Goal: Task Accomplishment & Management: Manage account settings

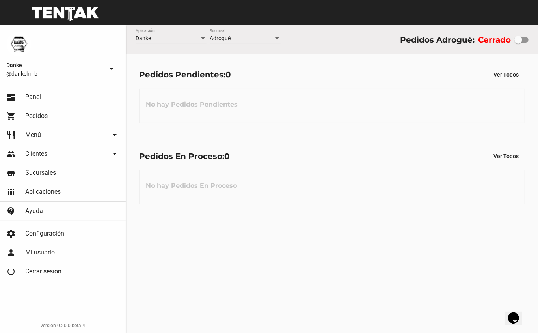
click at [24, 118] on link "shopping_cart Pedidos" at bounding box center [63, 116] width 126 height 19
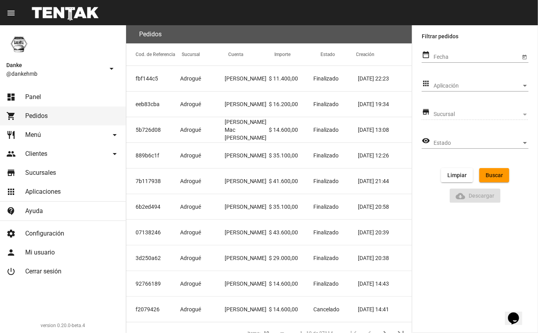
click at [445, 84] on span "Aplicación" at bounding box center [478, 86] width 88 height 6
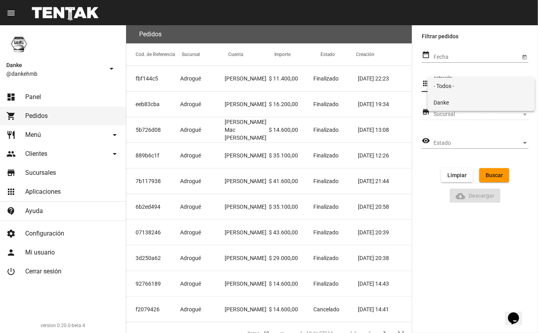
click at [442, 102] on span "Danke" at bounding box center [481, 102] width 95 height 17
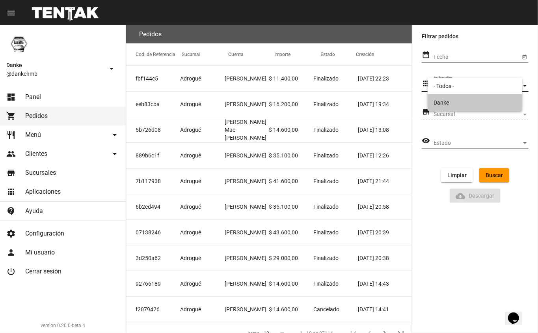
click at [445, 114] on span "Sucursal" at bounding box center [478, 114] width 88 height 6
click at [439, 114] on span "Sucursal" at bounding box center [478, 114] width 88 height 6
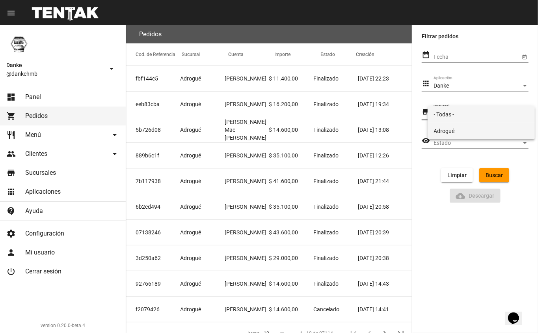
click at [439, 133] on span "Adrogué" at bounding box center [481, 131] width 95 height 17
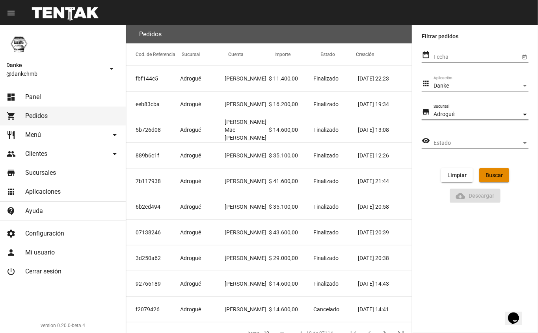
click at [488, 178] on span "Buscar" at bounding box center [494, 175] width 17 height 6
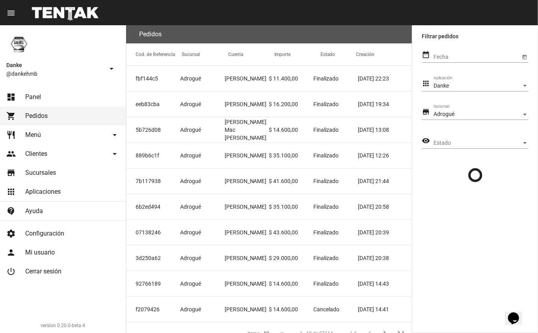
click at [501, 146] on span "Estado" at bounding box center [478, 143] width 88 height 6
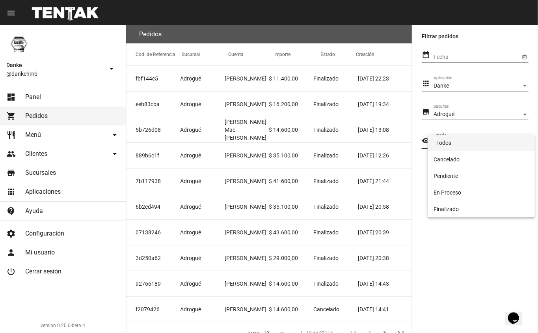
click at [515, 122] on div at bounding box center [269, 166] width 538 height 333
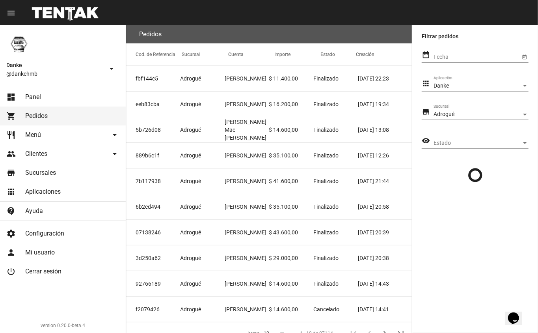
click at [521, 86] on div "Danke" at bounding box center [478, 86] width 88 height 6
click at [521, 122] on div at bounding box center [269, 166] width 538 height 333
click at [516, 114] on div "Adrogué" at bounding box center [478, 114] width 88 height 6
click at [516, 112] on span "Adrogué" at bounding box center [481, 114] width 95 height 17
click at [34, 116] on span "Pedidos" at bounding box center [36, 116] width 22 height 8
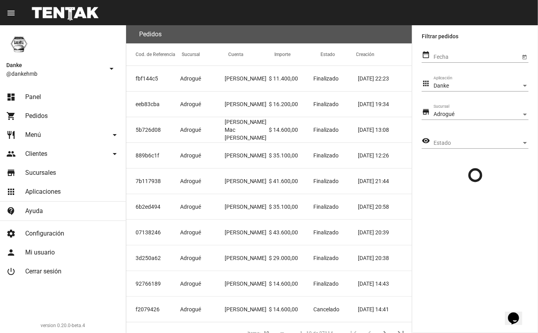
click at [510, 87] on div "Danke" at bounding box center [478, 86] width 88 height 6
click at [504, 88] on span "Danke" at bounding box center [481, 86] width 95 height 17
click at [512, 114] on div "Adrogué" at bounding box center [478, 114] width 88 height 6
click at [508, 119] on span "Adrogué" at bounding box center [481, 114] width 95 height 17
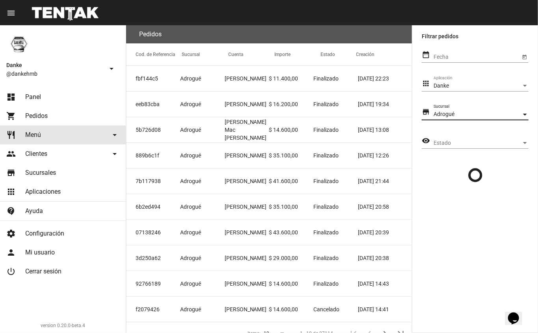
click at [35, 144] on link "restaurant Menú arrow_drop_down" at bounding box center [63, 134] width 126 height 19
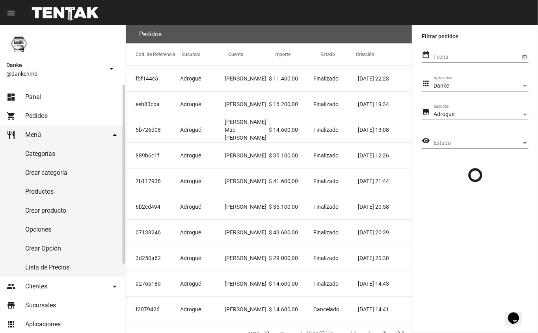
click at [49, 193] on link "Productos" at bounding box center [63, 191] width 126 height 19
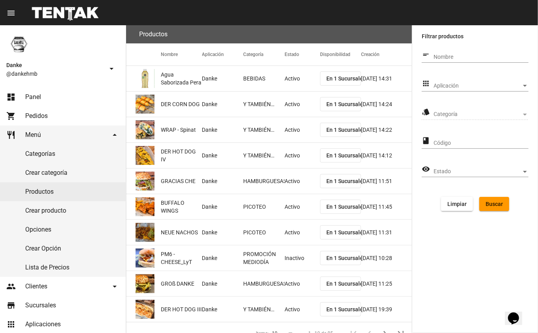
click at [488, 86] on span "Aplicación" at bounding box center [478, 86] width 88 height 6
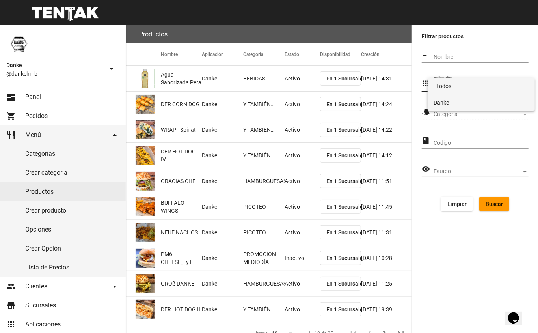
click at [480, 98] on span "Danke" at bounding box center [481, 102] width 95 height 17
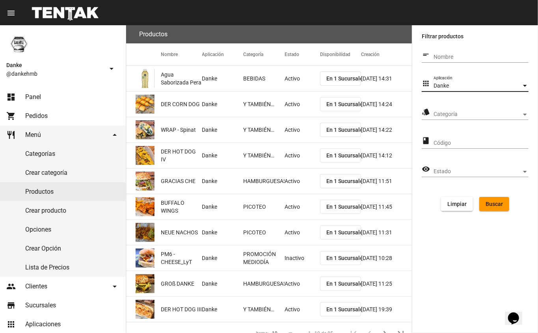
click at [489, 114] on span "Categoría" at bounding box center [478, 114] width 88 height 6
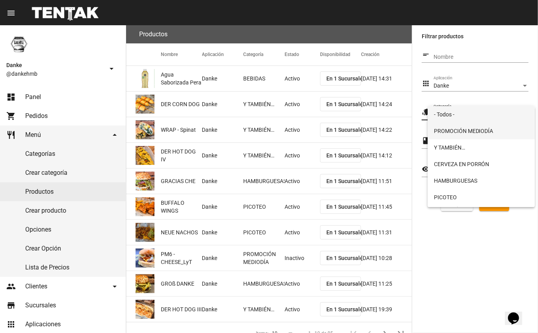
click at [489, 133] on span "PROMOCIÓN MEDIODÍA" at bounding box center [481, 131] width 95 height 17
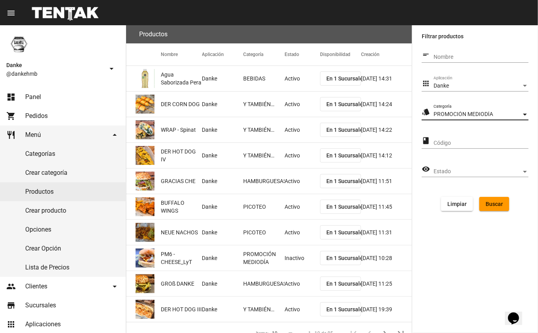
click at [499, 207] on button "Buscar" at bounding box center [495, 204] width 30 height 14
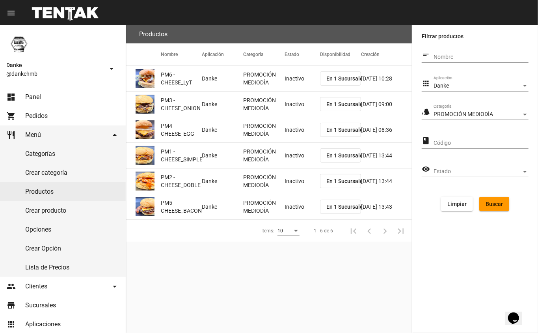
click at [303, 51] on mat-header-cell "Estado" at bounding box center [303, 54] width 36 height 22
click at [299, 79] on mat-cell "Inactivo" at bounding box center [303, 78] width 36 height 25
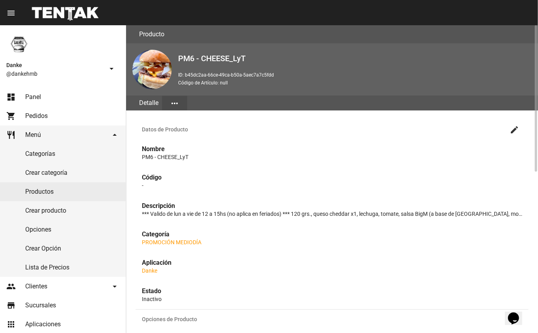
click at [516, 132] on mat-icon "create" at bounding box center [514, 129] width 9 height 9
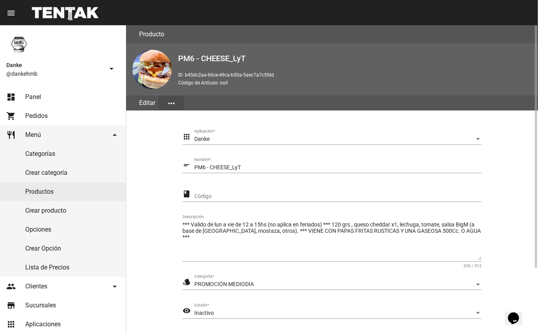
click at [522, 265] on section "apps Danke Aplicación * short_text PM6 - CHEESE_LyT Nombre * class Código *** V…" at bounding box center [332, 244] width 393 height 249
click at [224, 312] on div "Inactivo" at bounding box center [334, 313] width 280 height 6
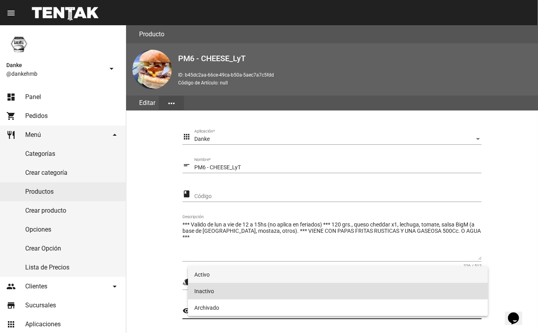
click at [213, 275] on span "Activo" at bounding box center [338, 274] width 288 height 17
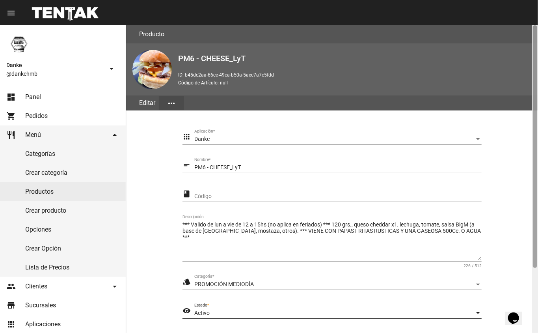
click at [536, 279] on div at bounding box center [536, 179] width 6 height 308
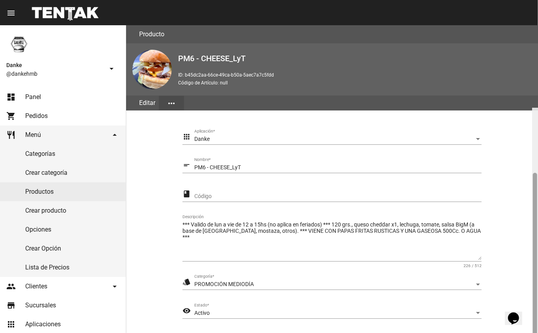
scroll to position [82, 0]
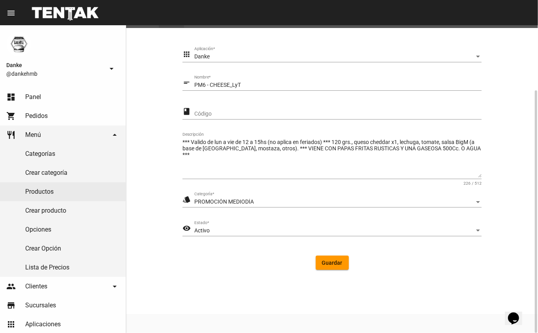
click at [333, 265] on span "Guardar" at bounding box center [332, 263] width 21 height 6
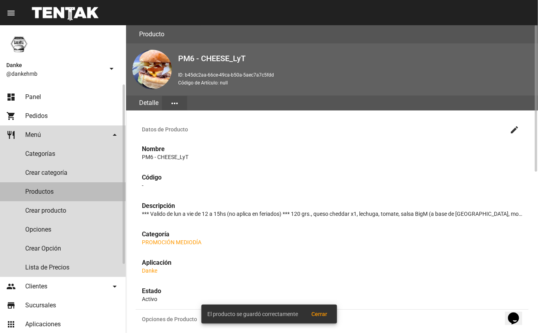
click at [50, 190] on link "Productos" at bounding box center [63, 191] width 126 height 19
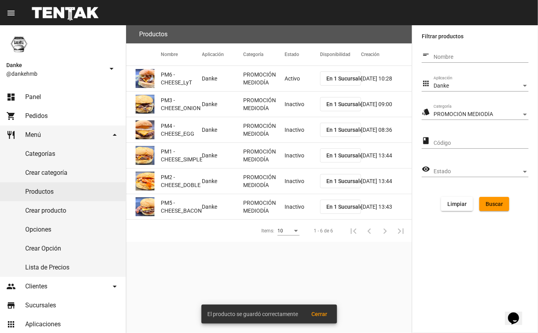
click at [289, 108] on mat-cell "Inactivo" at bounding box center [303, 104] width 36 height 25
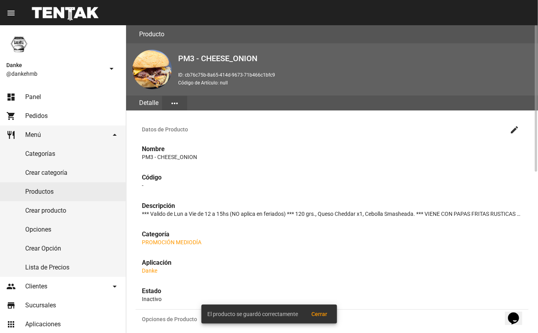
click at [513, 129] on mat-icon "create" at bounding box center [514, 129] width 9 height 9
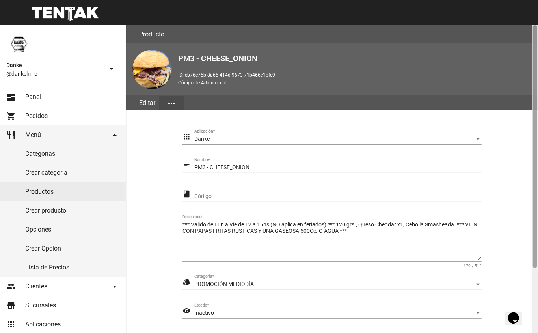
click at [535, 283] on div at bounding box center [536, 179] width 6 height 308
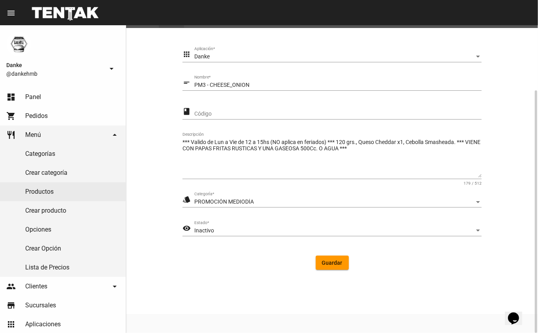
click at [251, 229] on div "Inactivo" at bounding box center [334, 231] width 280 height 6
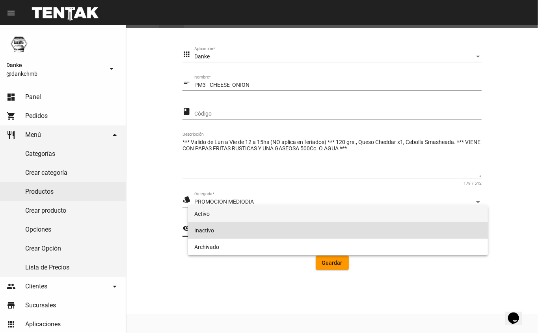
click at [254, 219] on span "Activo" at bounding box center [338, 214] width 288 height 17
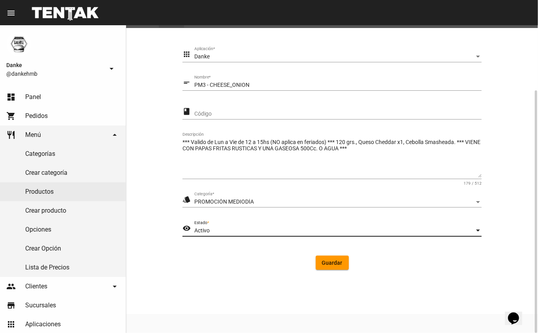
click at [331, 264] on span "Guardar" at bounding box center [332, 263] width 21 height 6
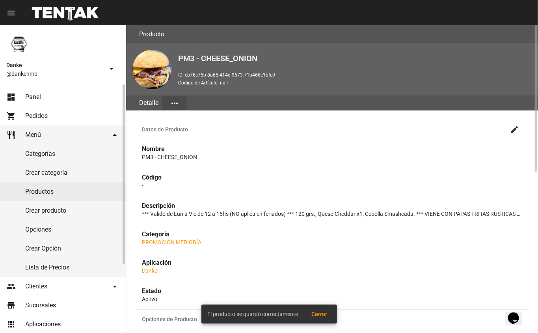
click at [40, 191] on link "Productos" at bounding box center [63, 191] width 126 height 19
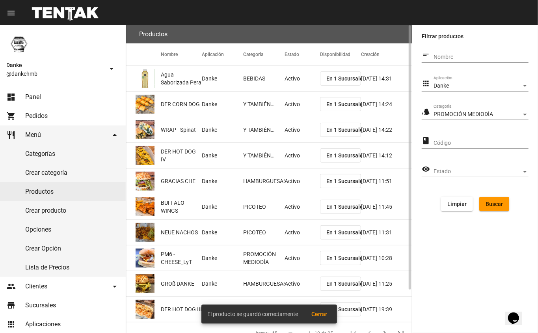
click at [492, 202] on span "Buscar" at bounding box center [494, 204] width 17 height 6
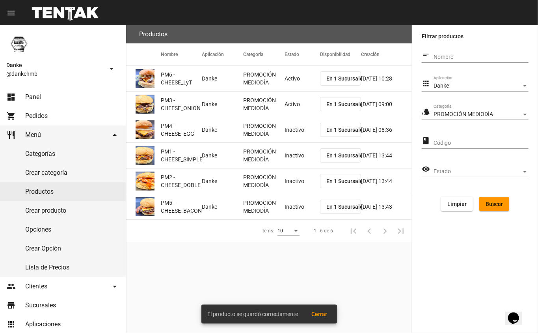
click at [283, 133] on mat-cell "PROMOCIÓN MEDIODÍA" at bounding box center [263, 129] width 41 height 25
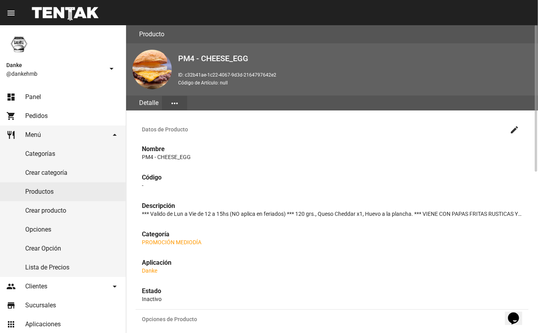
click at [515, 130] on mat-icon "create" at bounding box center [514, 129] width 9 height 9
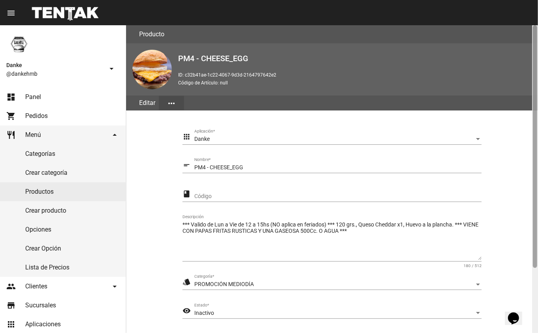
click at [533, 286] on div at bounding box center [536, 179] width 6 height 308
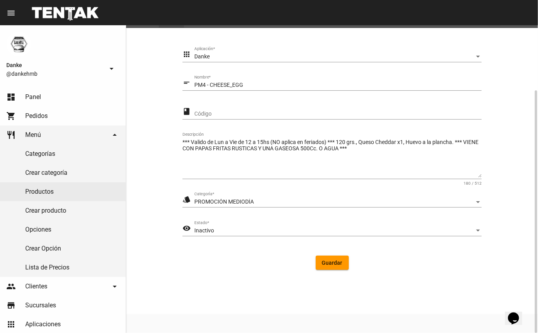
click at [201, 230] on span "Inactivo" at bounding box center [204, 230] width 20 height 6
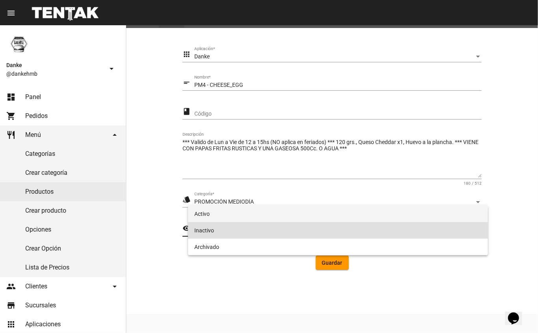
click at [202, 214] on span "Activo" at bounding box center [338, 214] width 288 height 17
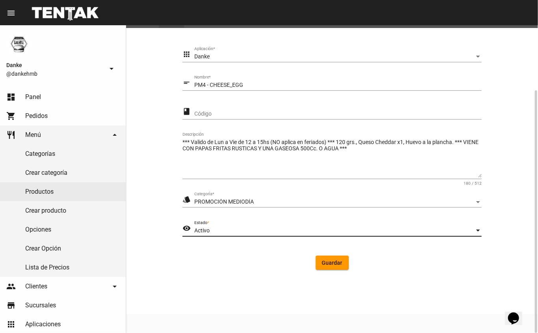
click at [325, 265] on span "Guardar" at bounding box center [332, 263] width 21 height 6
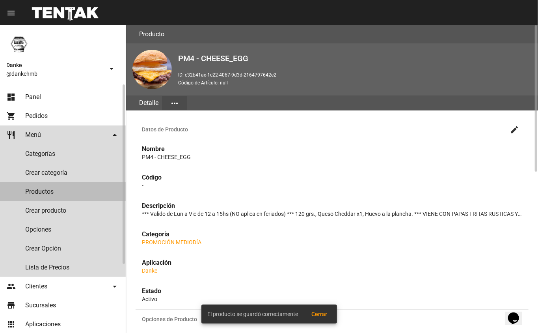
click at [41, 189] on link "Productos" at bounding box center [63, 191] width 126 height 19
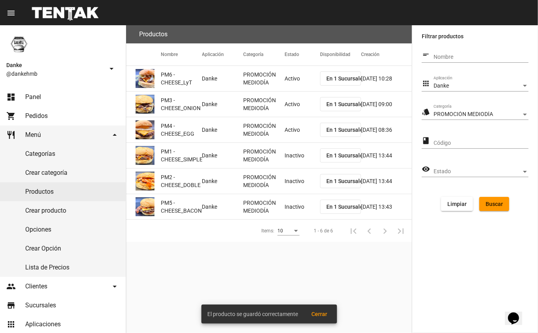
click at [290, 155] on mat-cell "Inactivo" at bounding box center [303, 155] width 36 height 25
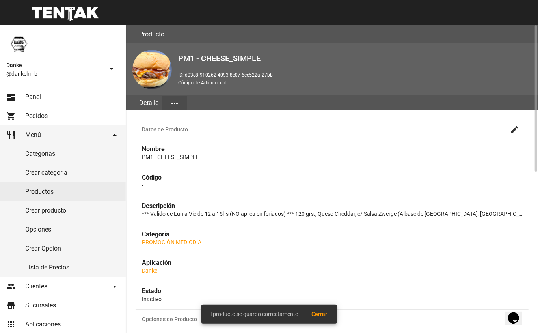
click at [516, 129] on mat-icon "create" at bounding box center [514, 129] width 9 height 9
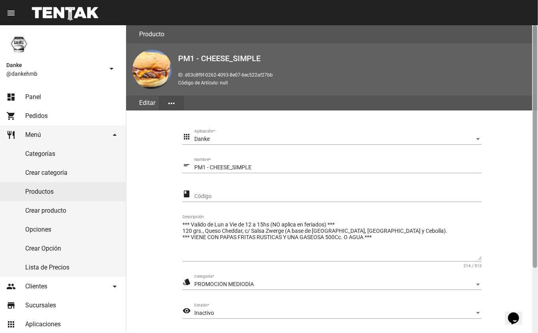
click at [535, 286] on div at bounding box center [536, 179] width 6 height 308
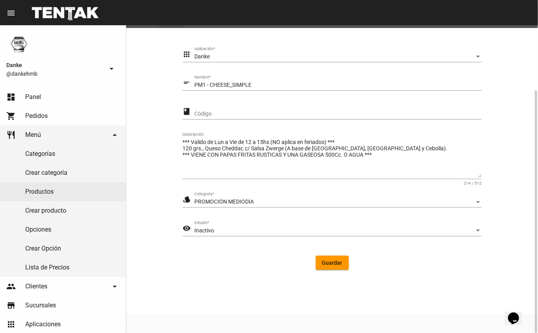
click at [208, 228] on span "Inactivo" at bounding box center [204, 230] width 20 height 6
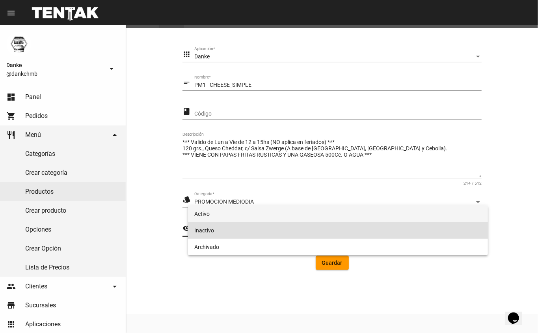
click at [204, 214] on span "Activo" at bounding box center [338, 214] width 288 height 17
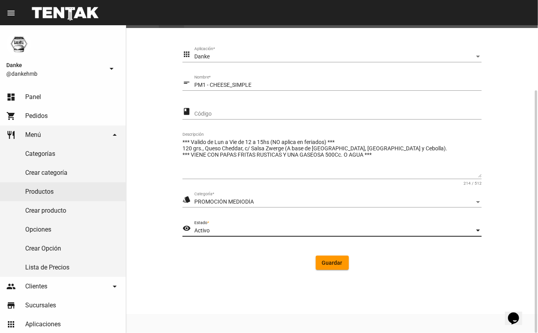
click at [330, 262] on span "Guardar" at bounding box center [332, 263] width 21 height 6
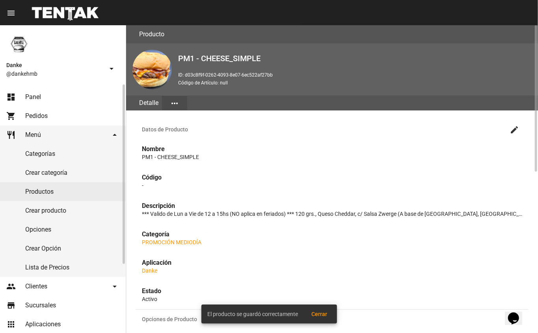
click at [42, 191] on link "Productos" at bounding box center [63, 191] width 126 height 19
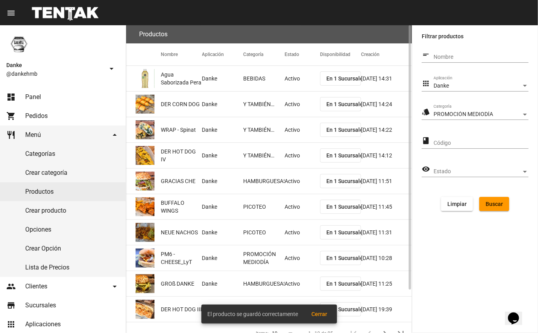
click at [488, 204] on span "Buscar" at bounding box center [494, 204] width 17 height 6
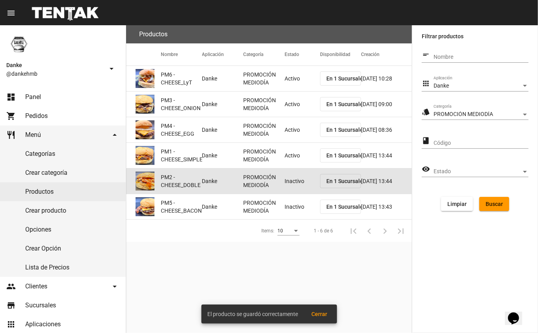
click at [288, 190] on mat-cell "Inactivo" at bounding box center [303, 180] width 36 height 25
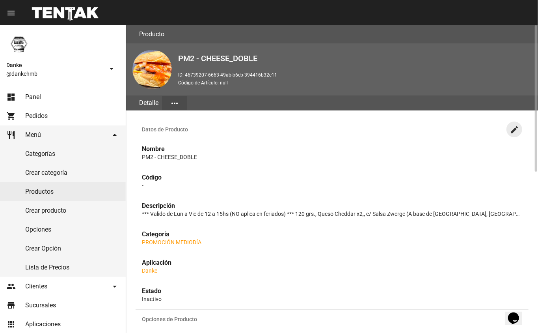
click at [514, 131] on mat-icon "create" at bounding box center [514, 129] width 9 height 9
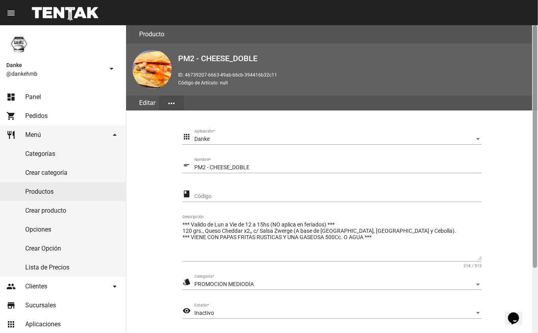
click at [534, 283] on div at bounding box center [536, 179] width 6 height 308
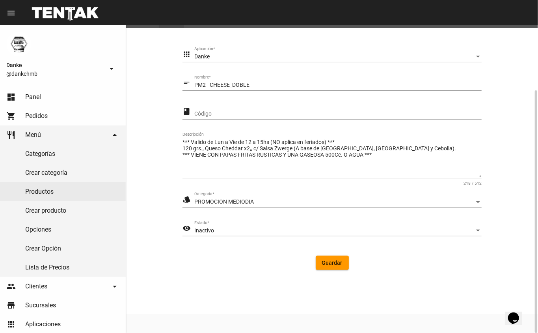
click at [214, 228] on div "Inactivo" at bounding box center [334, 231] width 280 height 6
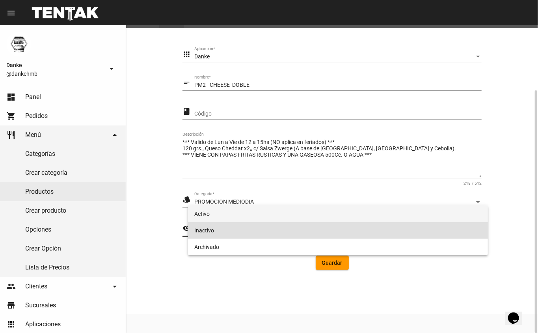
click at [205, 213] on span "Activo" at bounding box center [338, 214] width 288 height 17
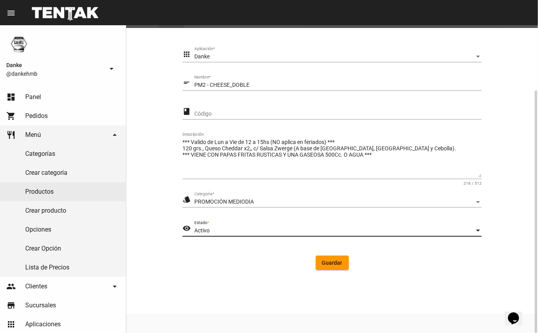
click at [327, 263] on span "Guardar" at bounding box center [332, 263] width 21 height 6
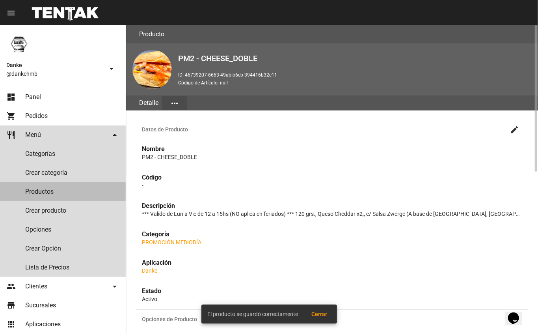
click at [45, 191] on link "Productos" at bounding box center [63, 191] width 126 height 19
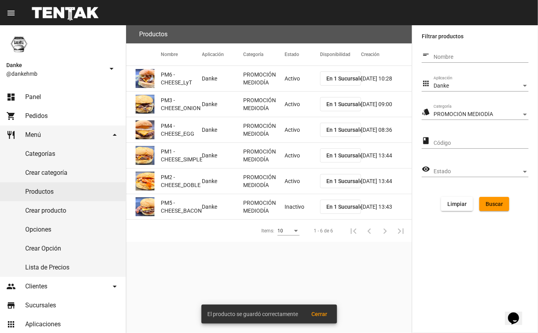
click at [290, 207] on mat-cell "Inactivo" at bounding box center [303, 206] width 36 height 25
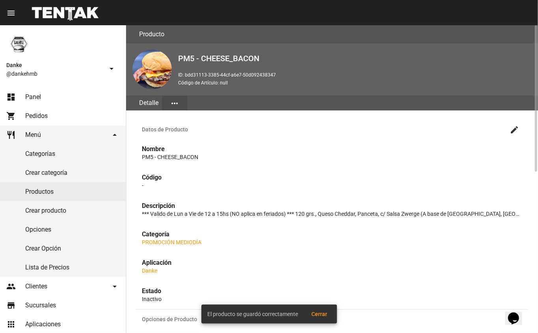
click at [517, 130] on mat-icon "create" at bounding box center [514, 129] width 9 height 9
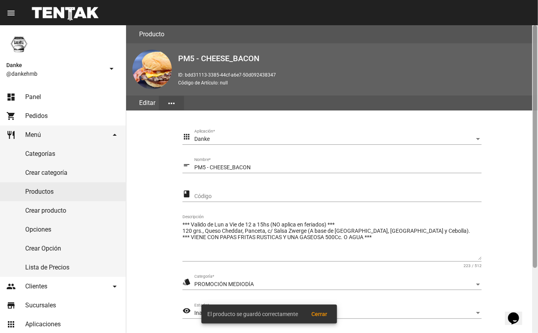
click at [536, 267] on div at bounding box center [535, 146] width 4 height 243
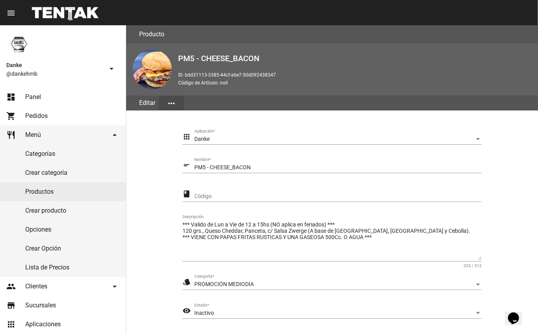
click at [200, 312] on span "Inactivo" at bounding box center [204, 313] width 20 height 6
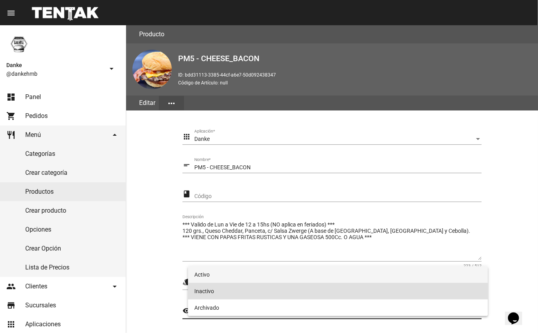
click at [204, 275] on span "Activo" at bounding box center [338, 274] width 288 height 17
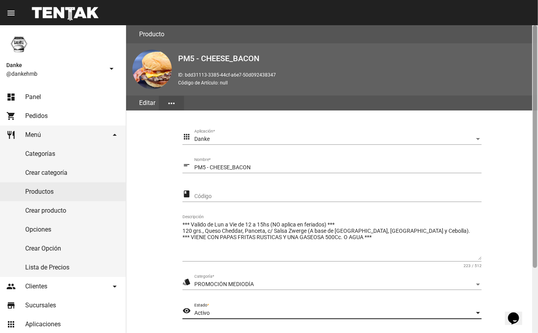
click at [535, 279] on div at bounding box center [536, 179] width 6 height 308
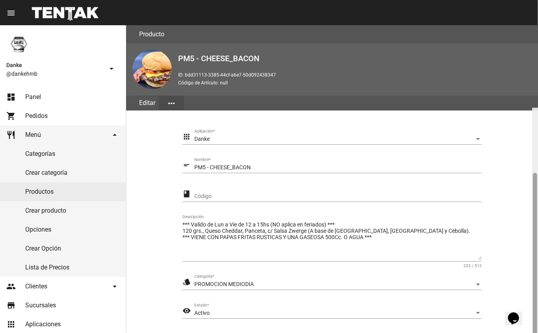
scroll to position [82, 0]
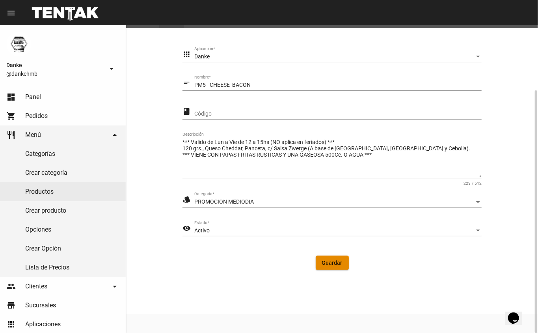
click at [331, 264] on span "Guardar" at bounding box center [332, 263] width 21 height 6
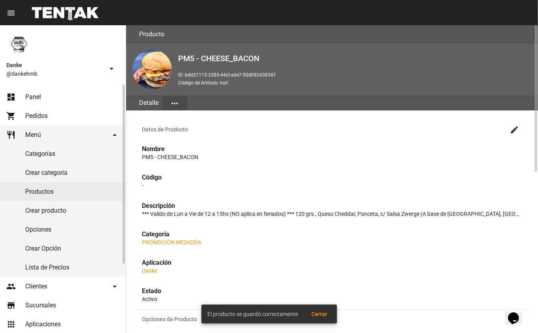
click at [30, 94] on span "Panel" at bounding box center [33, 97] width 16 height 8
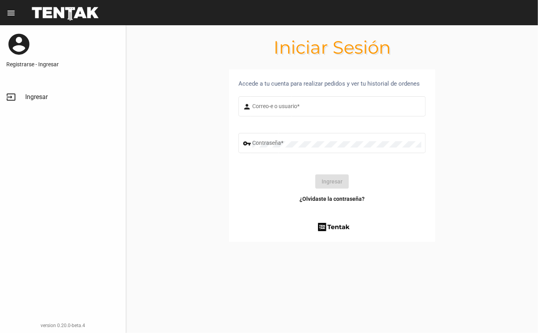
type input "DANKEHMB"
